Goal: Task Accomplishment & Management: Manage account settings

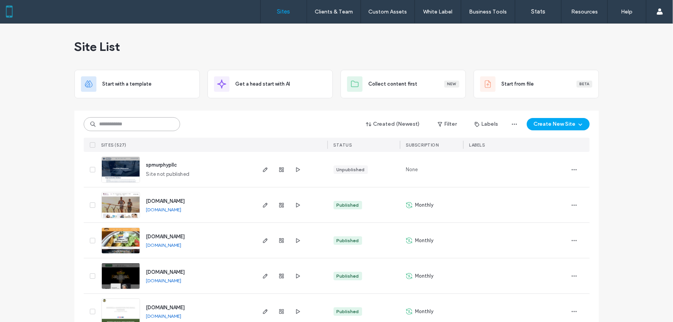
click at [139, 122] on input at bounding box center [132, 124] width 96 height 14
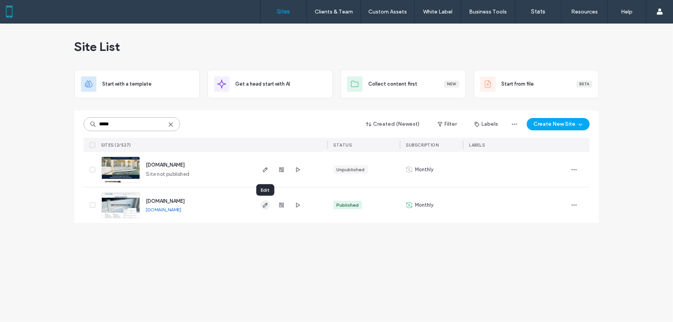
type input "*****"
click at [266, 207] on icon "button" at bounding box center [265, 205] width 6 height 6
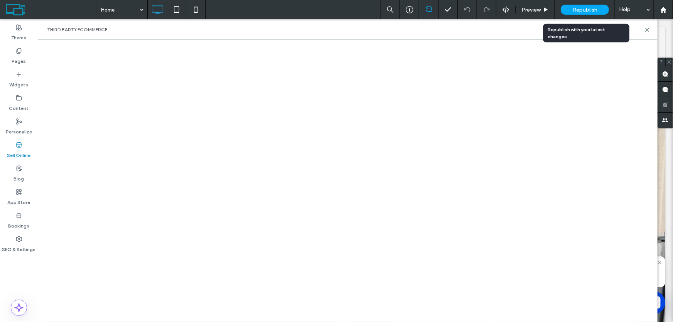
click at [587, 10] on span "Republish" at bounding box center [584, 10] width 25 height 7
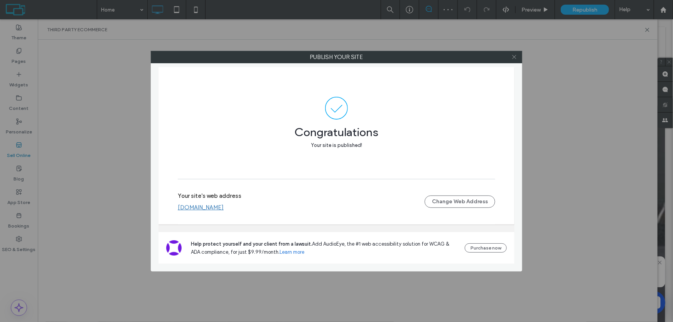
click at [516, 56] on icon at bounding box center [514, 57] width 6 height 6
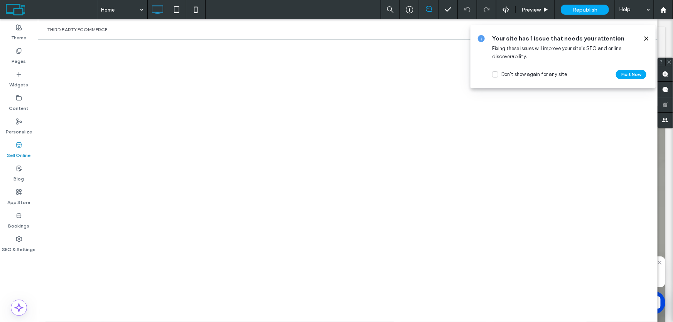
click at [647, 39] on use at bounding box center [645, 38] width 3 height 3
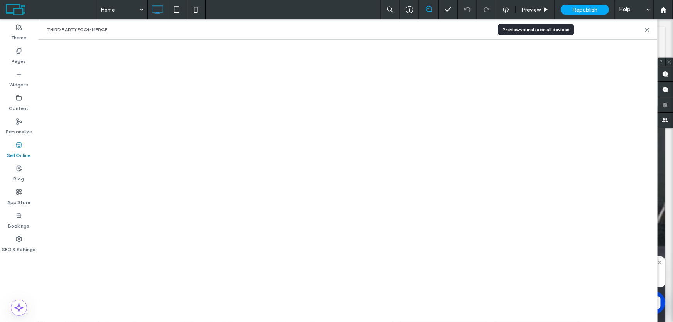
click at [526, 10] on span "Preview" at bounding box center [530, 10] width 19 height 7
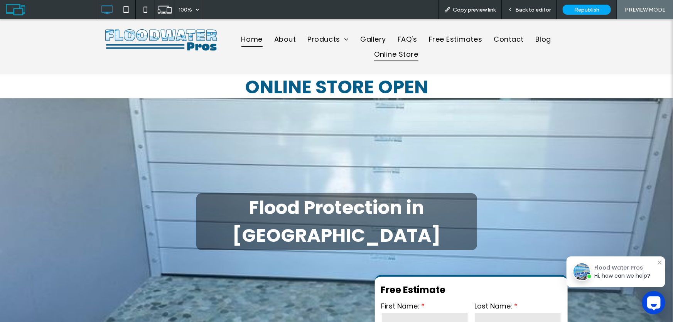
click at [400, 57] on span "Online Store" at bounding box center [396, 53] width 44 height 15
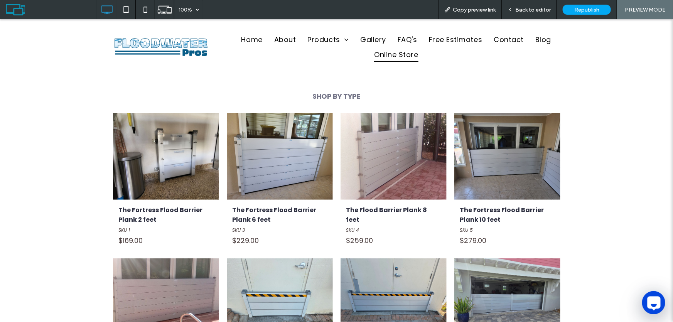
scroll to position [140, 0]
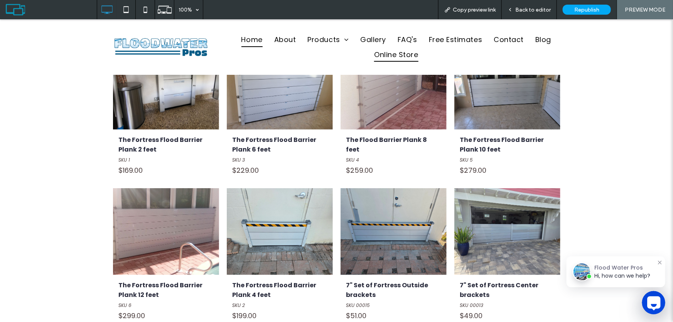
click at [250, 40] on span "Home" at bounding box center [251, 39] width 21 height 15
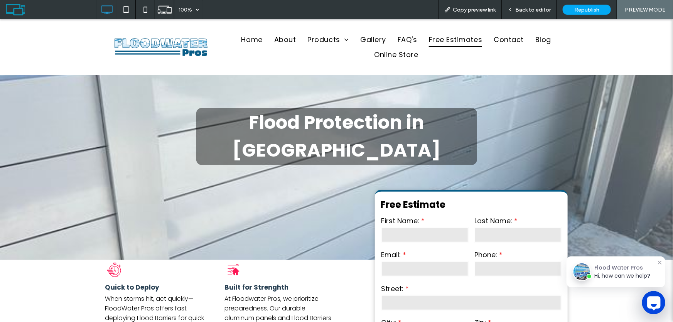
scroll to position [140, 0]
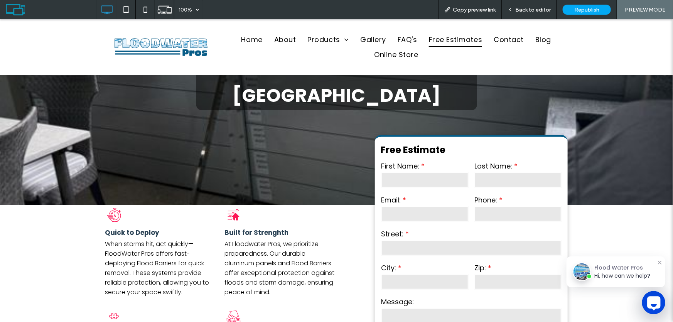
click at [538, 8] on span "Back to editor" at bounding box center [532, 10] width 35 height 7
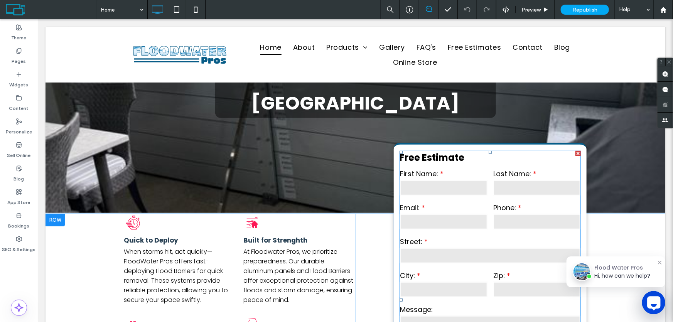
click at [473, 150] on h3 "Free Estimate" at bounding box center [489, 156] width 181 height 13
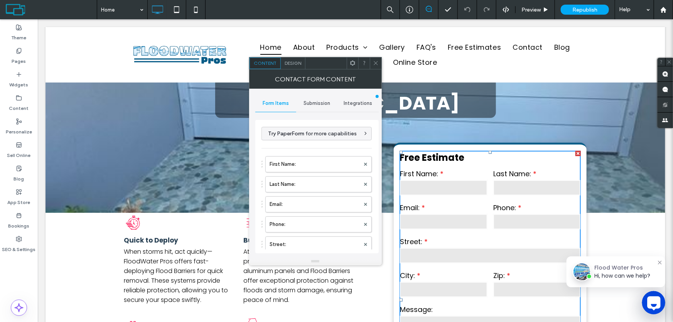
click at [318, 102] on span "Submission" at bounding box center [317, 103] width 27 height 6
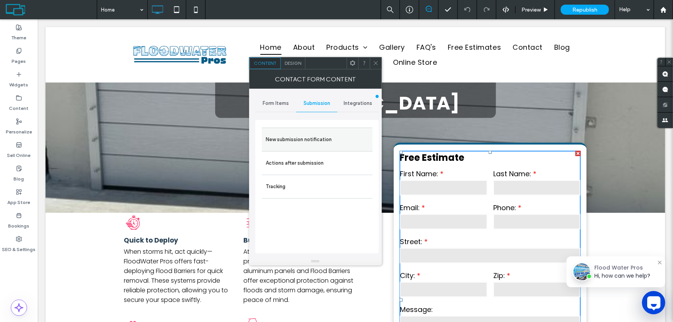
click at [309, 138] on label "New submission notification" at bounding box center [317, 139] width 103 height 15
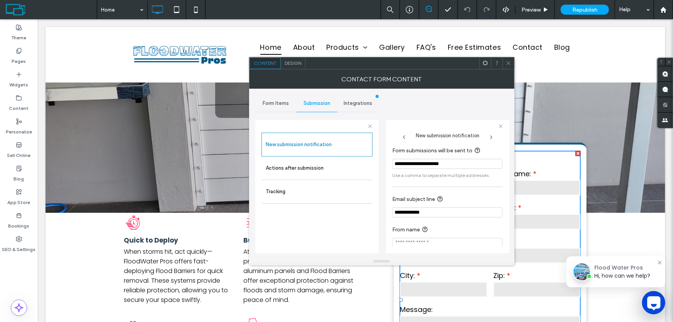
click at [463, 162] on input "**********" at bounding box center [447, 164] width 110 height 10
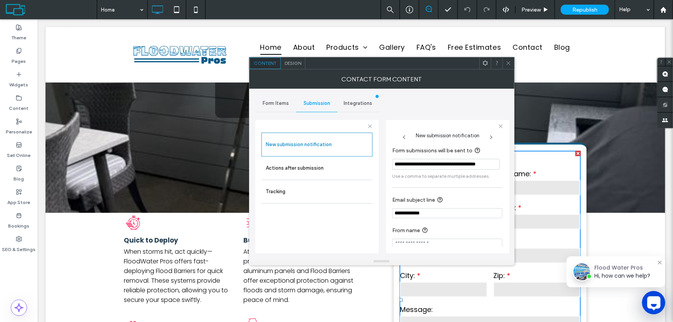
scroll to position [8, 0]
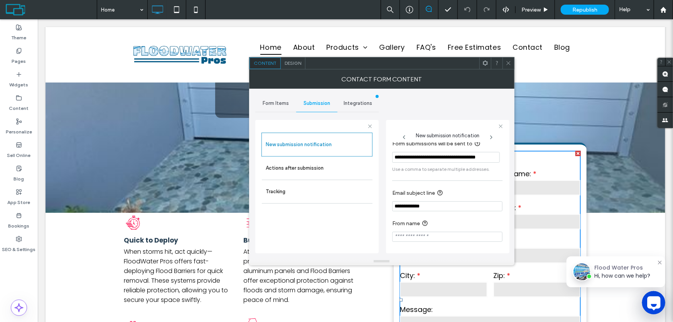
type input "**********"
click at [509, 62] on icon at bounding box center [509, 63] width 6 height 6
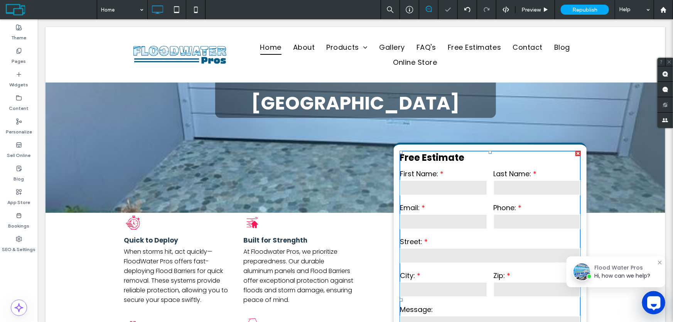
scroll to position [0, 0]
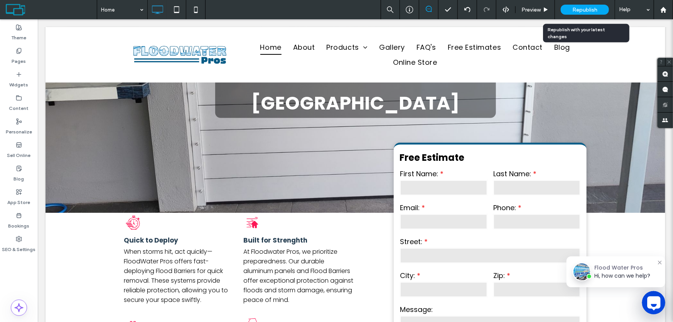
click at [589, 7] on span "Republish" at bounding box center [584, 10] width 25 height 7
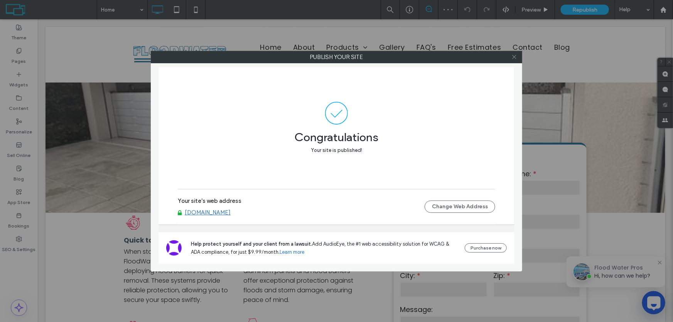
click at [513, 57] on use at bounding box center [514, 57] width 4 height 4
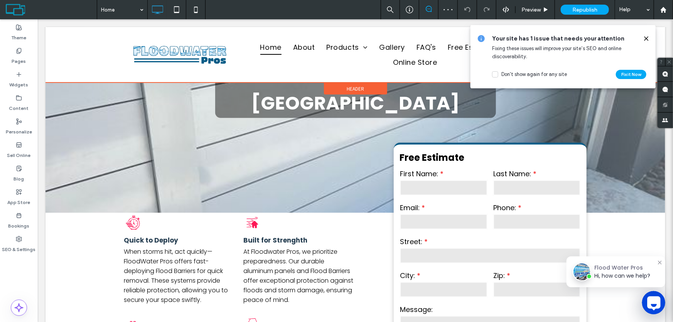
click at [524, 48] on span "Fixing these issues will improve your site’s SEO and online discoverability." at bounding box center [556, 53] width 129 height 14
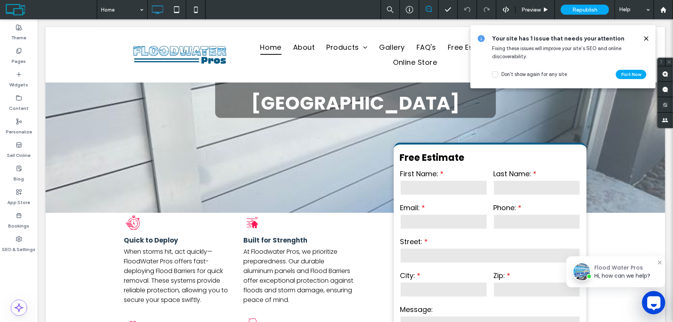
click at [646, 39] on use at bounding box center [645, 38] width 3 height 3
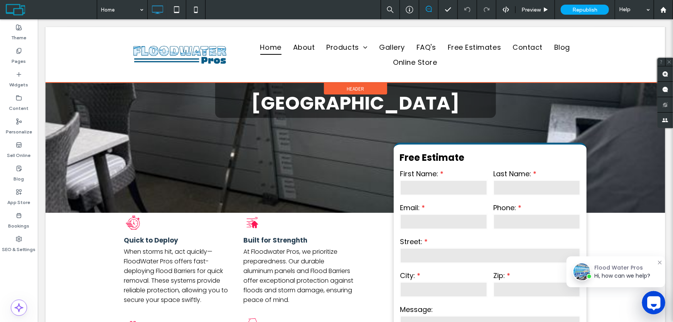
click at [523, 46] on div at bounding box center [355, 55] width 620 height 56
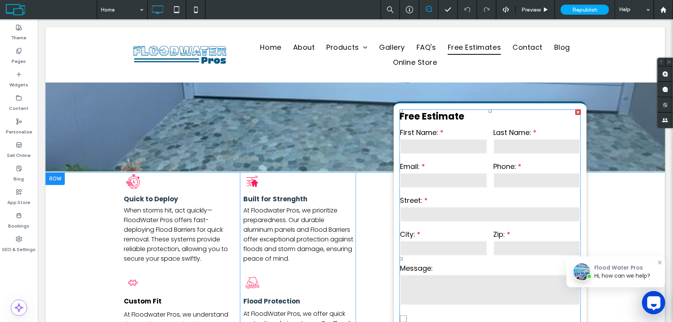
scroll to position [175, 0]
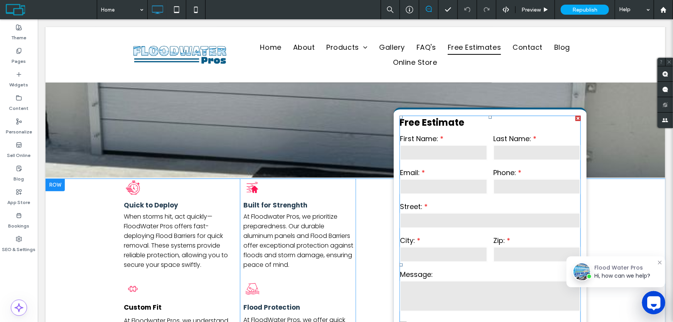
click at [477, 167] on label "Email:" at bounding box center [444, 172] width 88 height 10
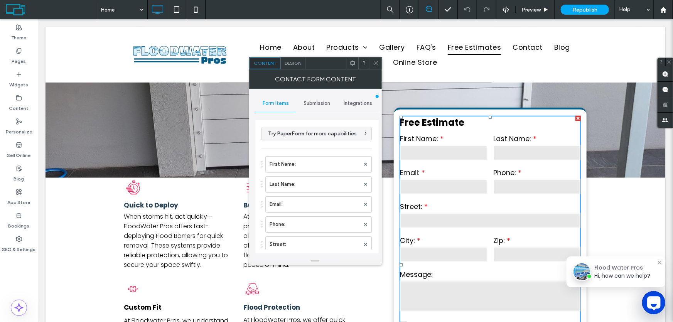
click at [317, 104] on span "Submission" at bounding box center [317, 103] width 27 height 6
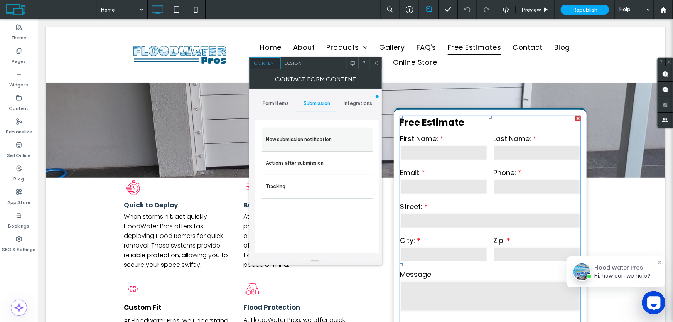
click at [305, 140] on label "New submission notification" at bounding box center [317, 139] width 103 height 15
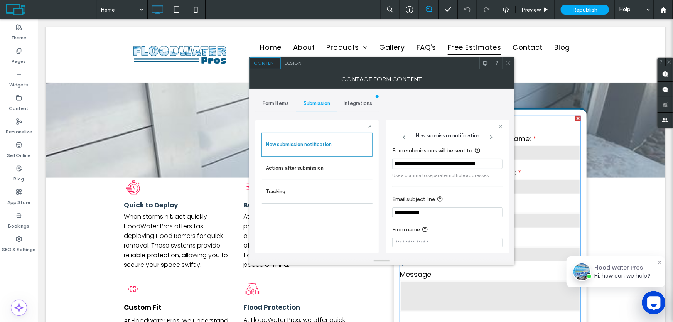
click at [511, 66] on span at bounding box center [509, 63] width 6 height 12
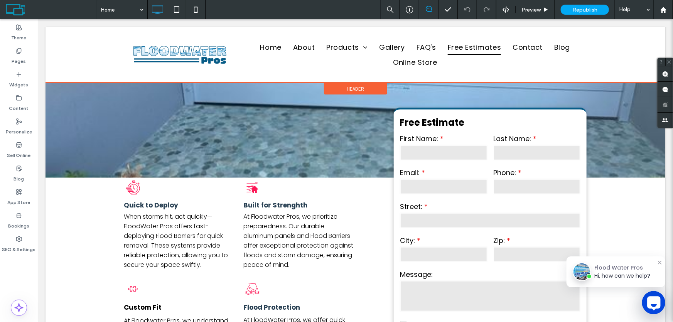
click at [557, 48] on div at bounding box center [355, 55] width 620 height 56
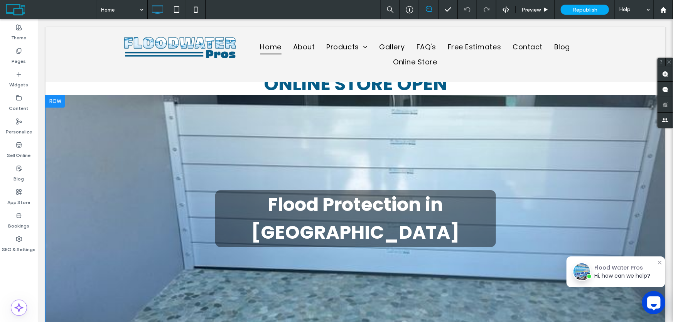
scroll to position [0, 0]
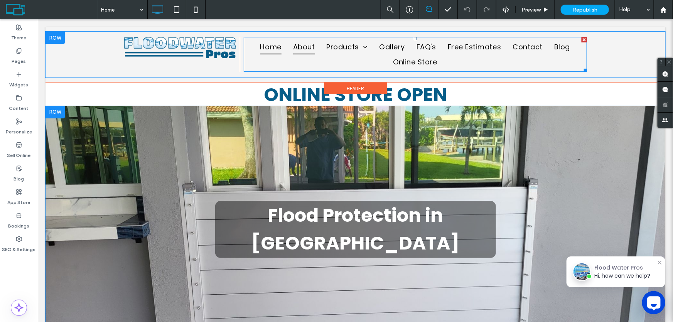
click at [305, 49] on span "About" at bounding box center [304, 46] width 22 height 15
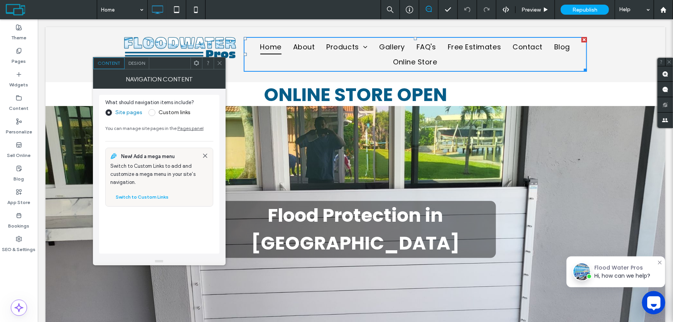
click at [221, 63] on icon at bounding box center [220, 63] width 6 height 6
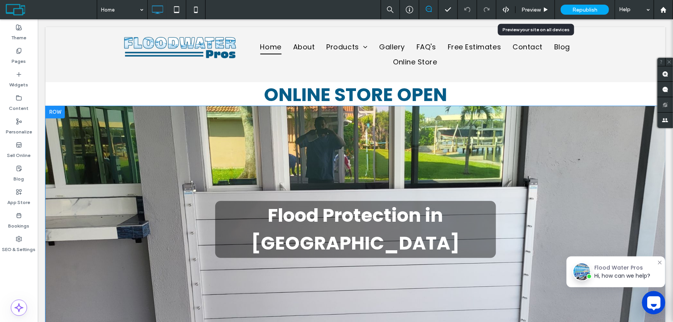
click at [540, 11] on span "Preview" at bounding box center [530, 10] width 19 height 7
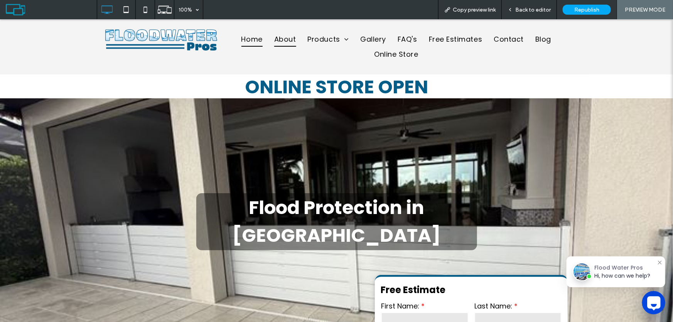
click at [284, 41] on span "About" at bounding box center [285, 39] width 22 height 15
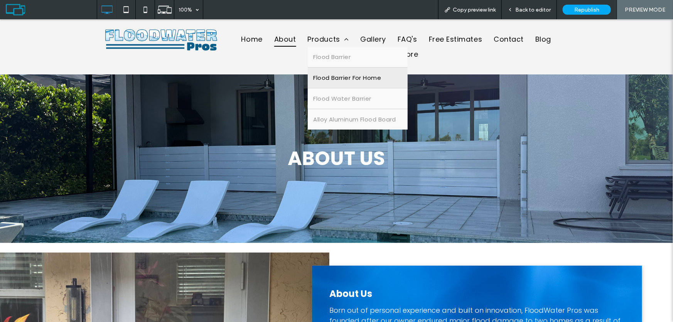
click at [336, 77] on span "Flood Barrier For Home" at bounding box center [348, 77] width 68 height 9
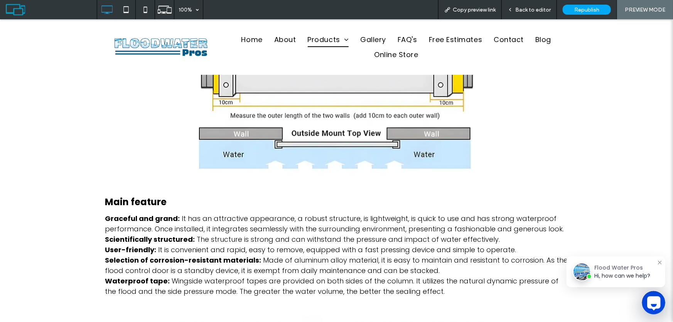
scroll to position [608, 0]
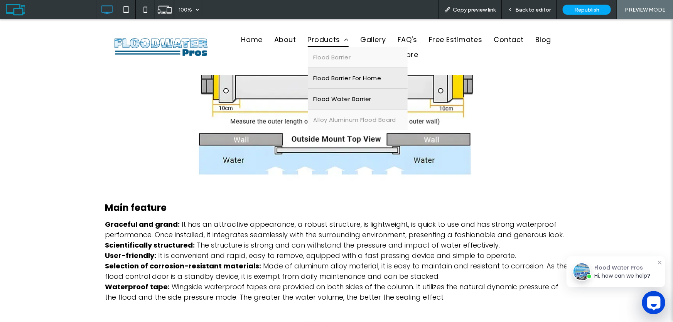
click at [333, 99] on span "Flood Water Barrier" at bounding box center [343, 98] width 58 height 9
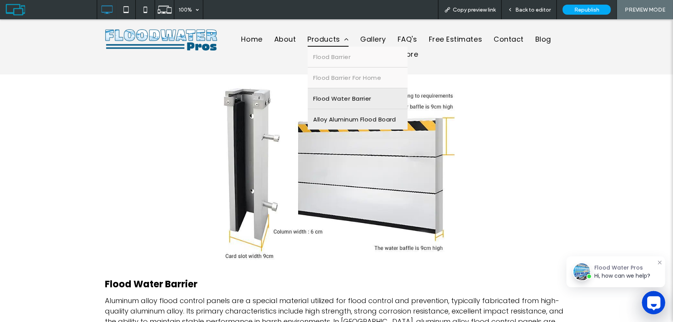
click at [336, 119] on span "Alloy Aluminum Flood Board" at bounding box center [355, 119] width 83 height 9
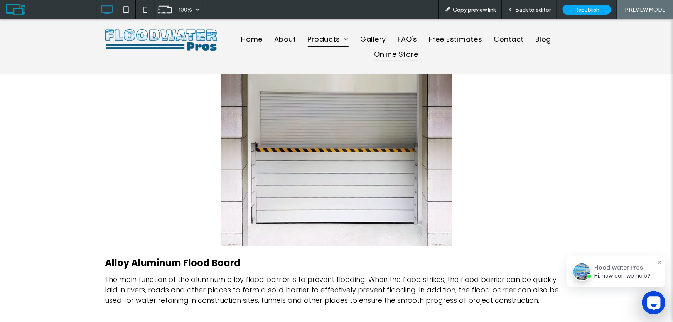
click at [400, 55] on span "Online Store" at bounding box center [396, 53] width 44 height 15
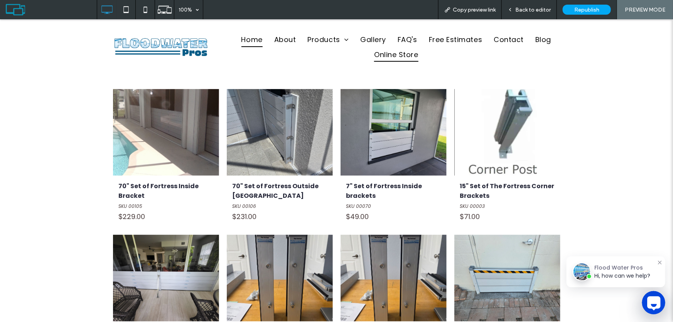
scroll to position [526, 0]
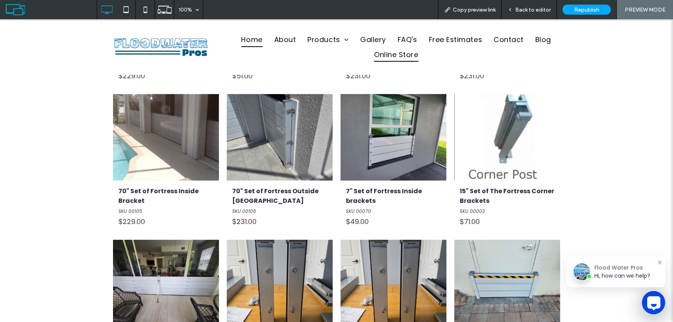
click at [250, 39] on span "Home" at bounding box center [251, 39] width 21 height 15
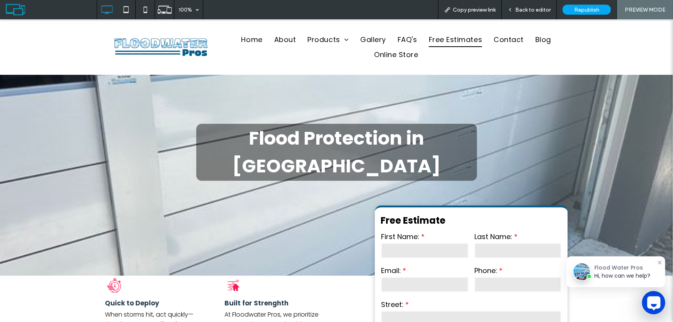
scroll to position [70, 0]
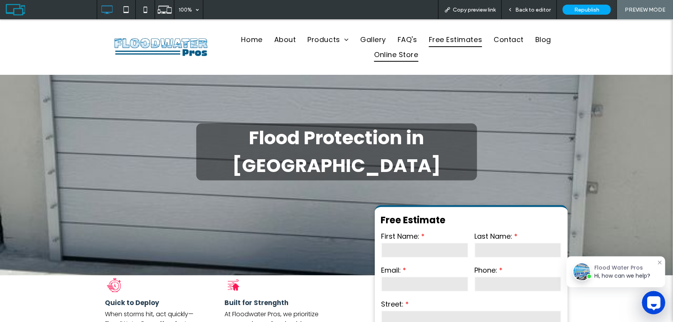
click at [400, 55] on span "Online Store" at bounding box center [396, 54] width 44 height 15
